Goal: Check status: Check status

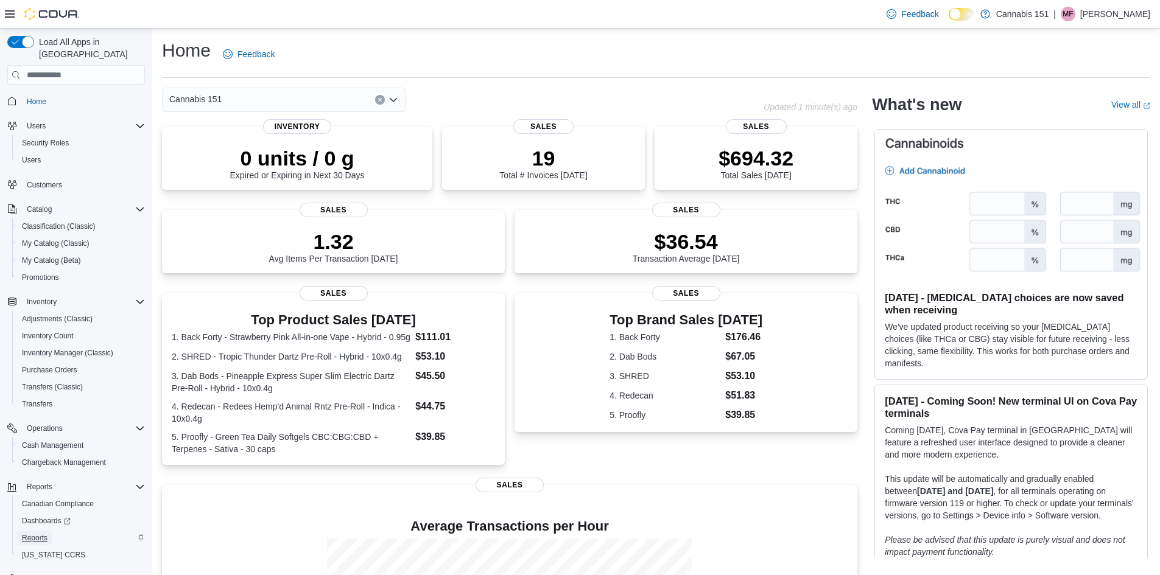
click at [41, 533] on span "Reports" at bounding box center [35, 538] width 26 height 10
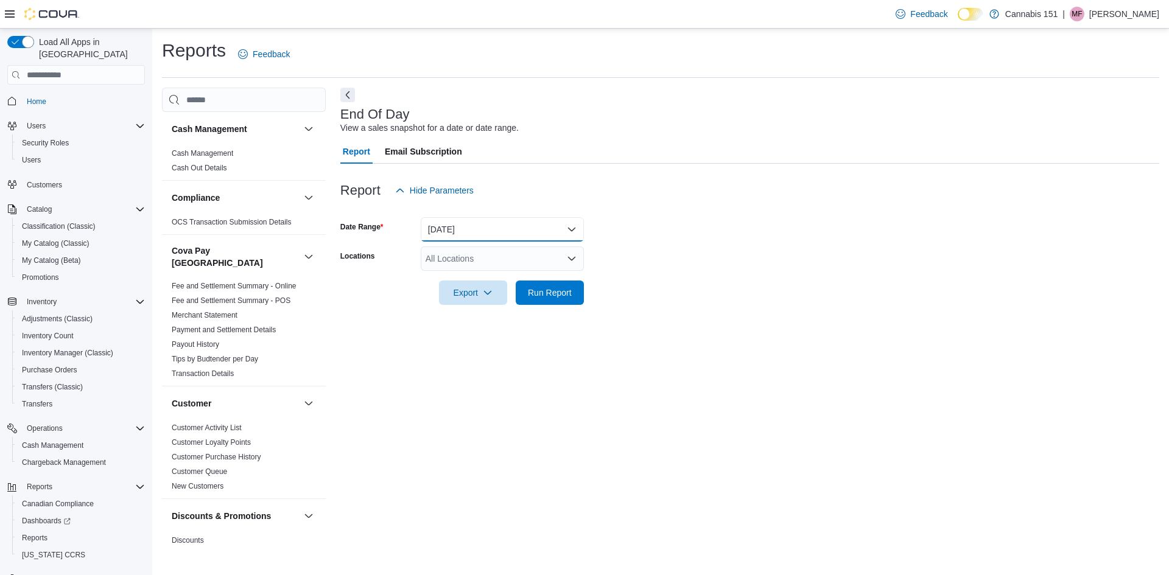
click at [483, 235] on button "Today" at bounding box center [502, 229] width 163 height 24
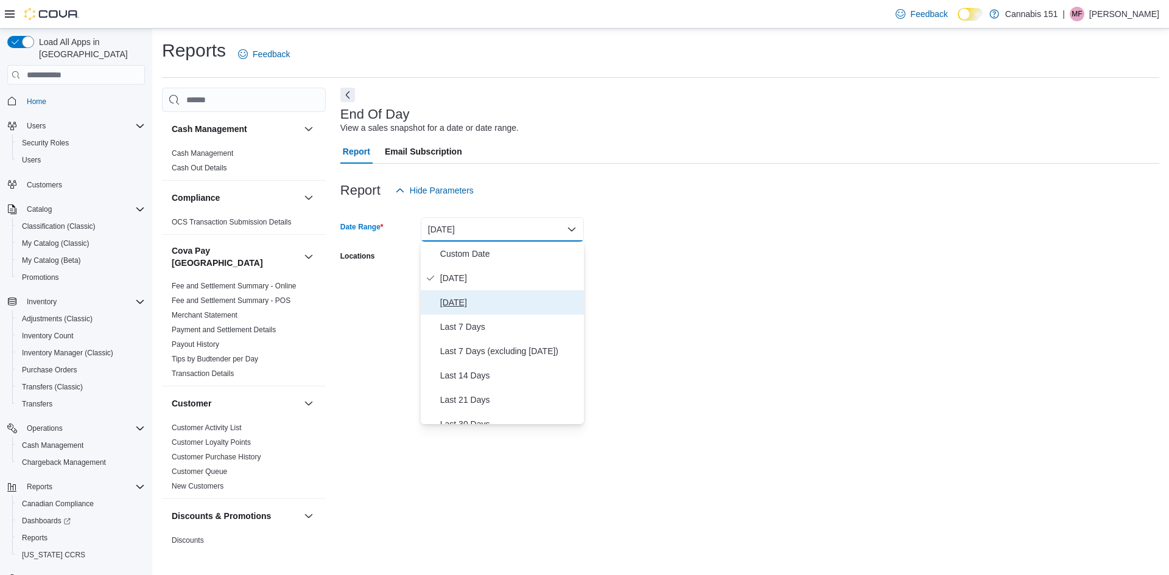
click at [480, 298] on span "Yesterday" at bounding box center [509, 302] width 139 height 15
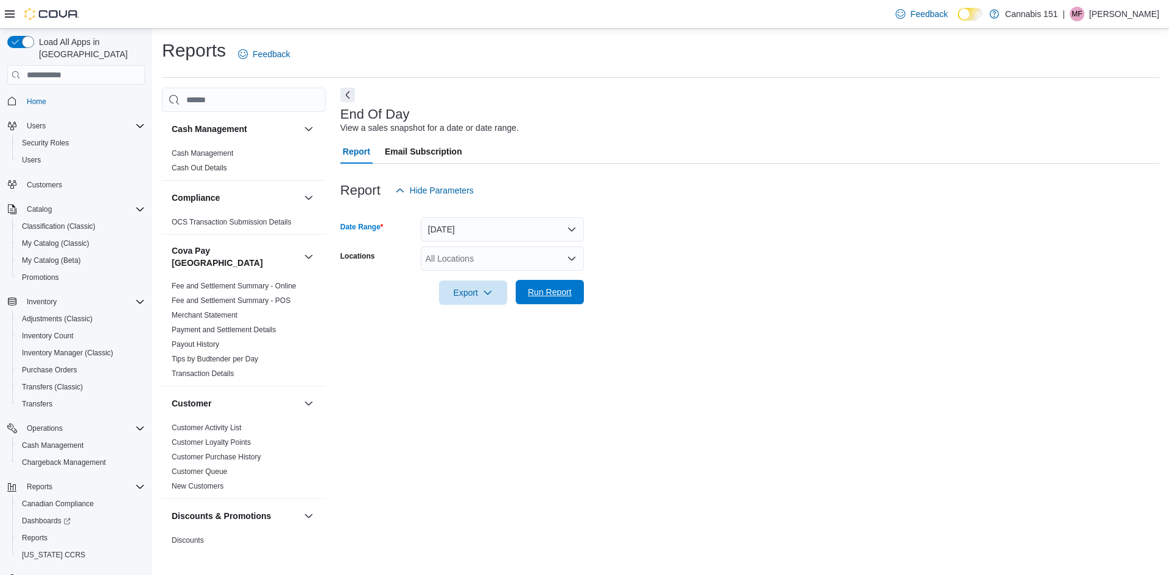
click at [522, 295] on button "Run Report" at bounding box center [550, 292] width 68 height 24
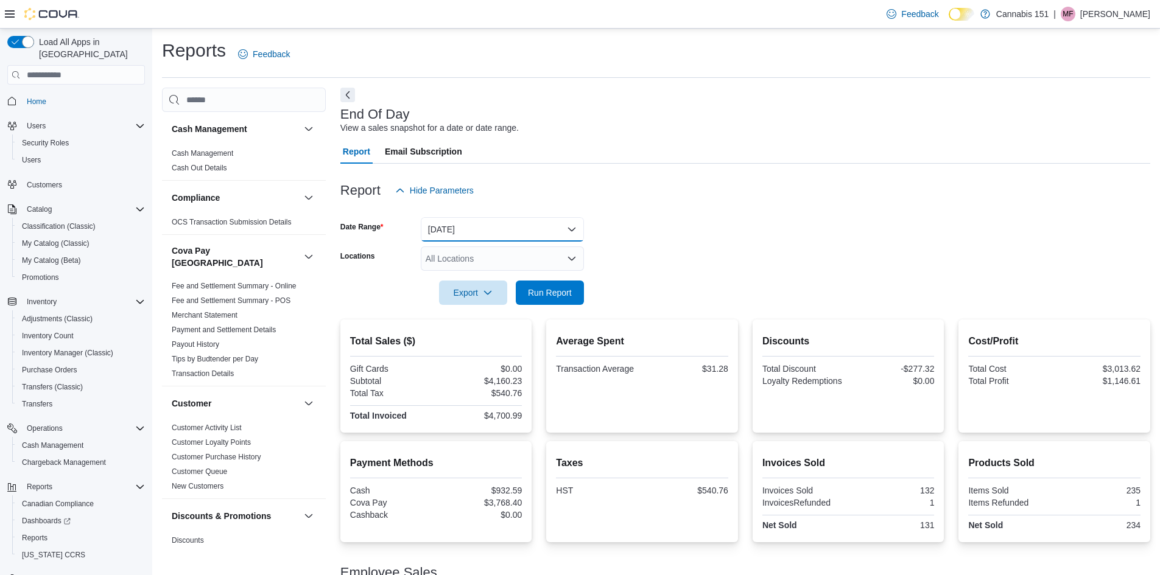
click at [496, 234] on button "Yesterday" at bounding box center [502, 229] width 163 height 24
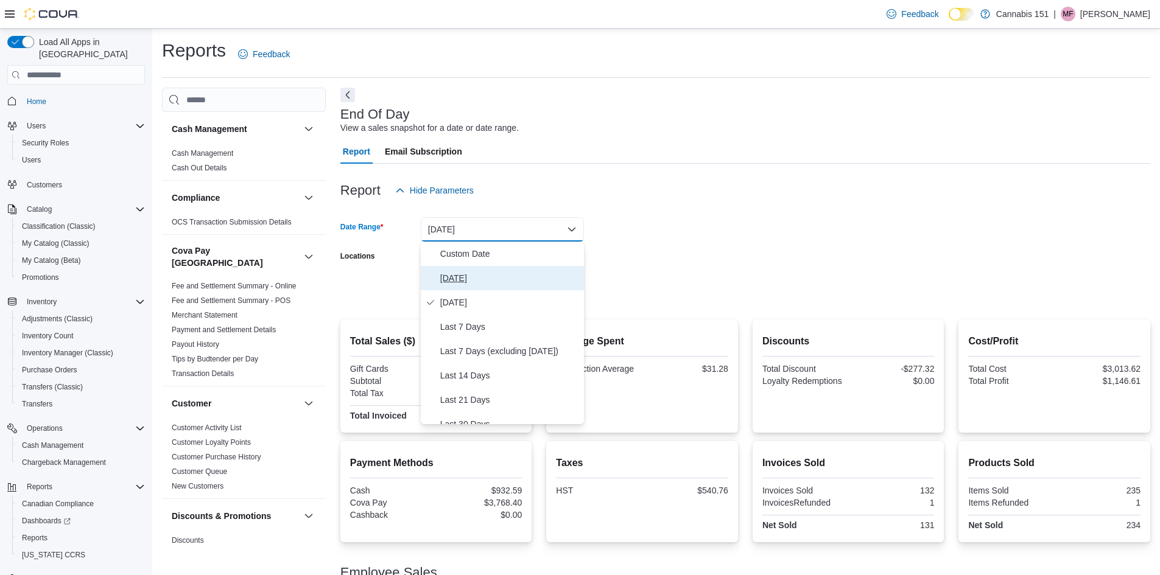
click at [503, 275] on span "Today" at bounding box center [509, 278] width 139 height 15
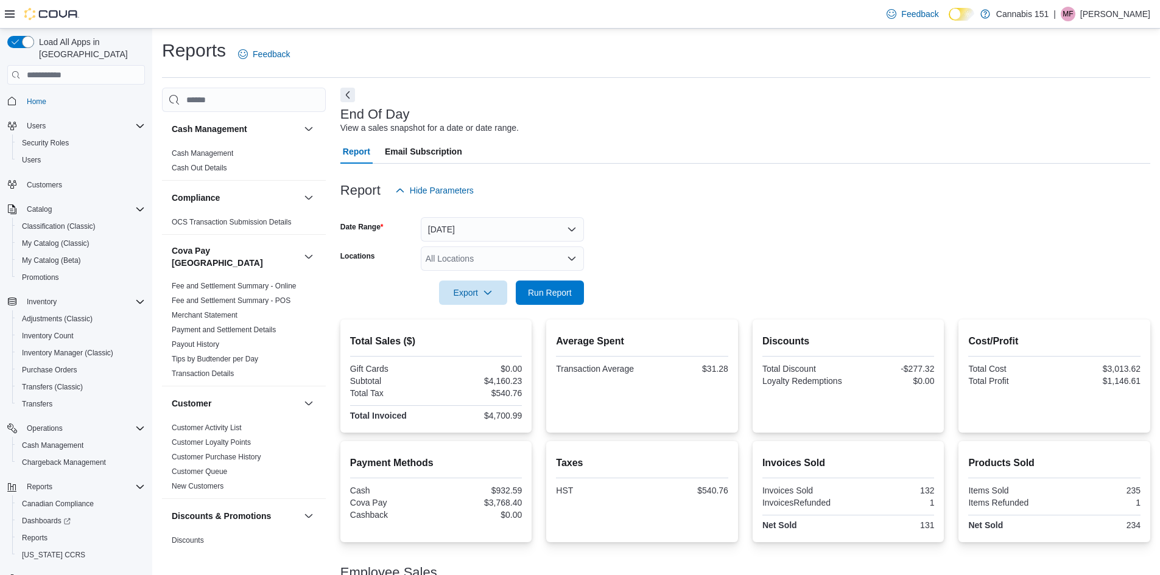
click at [566, 280] on div at bounding box center [745, 276] width 810 height 10
click at [569, 287] on span "Run Report" at bounding box center [550, 292] width 44 height 12
click at [570, 290] on span "Run Report" at bounding box center [550, 292] width 44 height 12
